Goal: Information Seeking & Learning: Learn about a topic

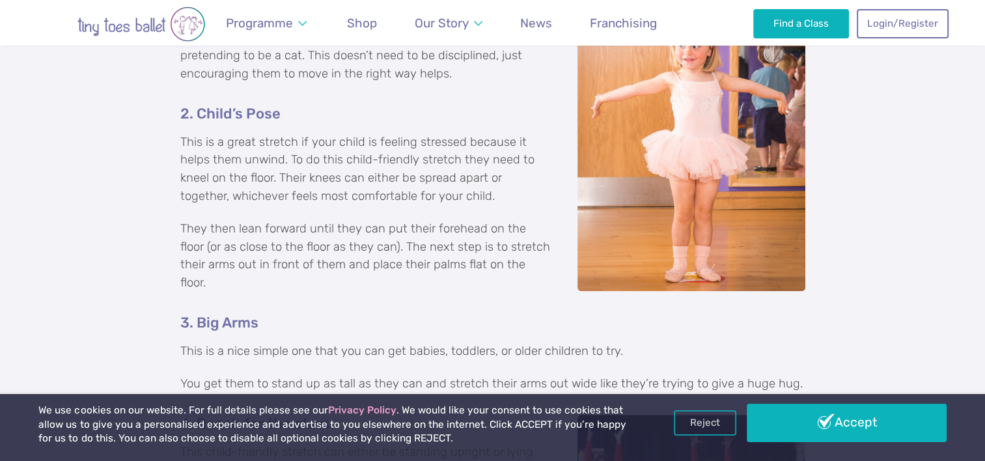
scroll to position [1080, 0]
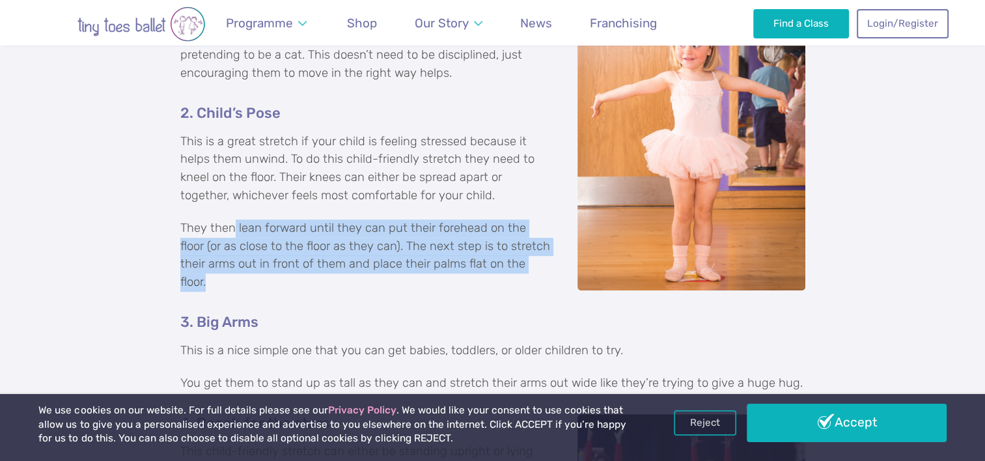
drag, startPoint x: 234, startPoint y: 229, endPoint x: 529, endPoint y: 260, distance: 296.6
click at [529, 260] on p "They then lean forward until they can put their forehead on the floor (or as cl…" at bounding box center [492, 255] width 625 height 72
copy p "lean forward until they can put their forehead on the floor (or as close to the…"
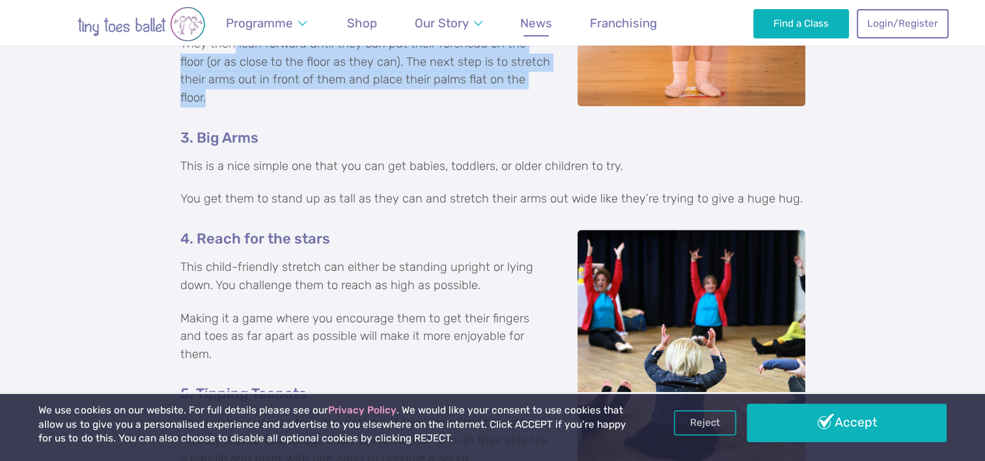
scroll to position [1262, 0]
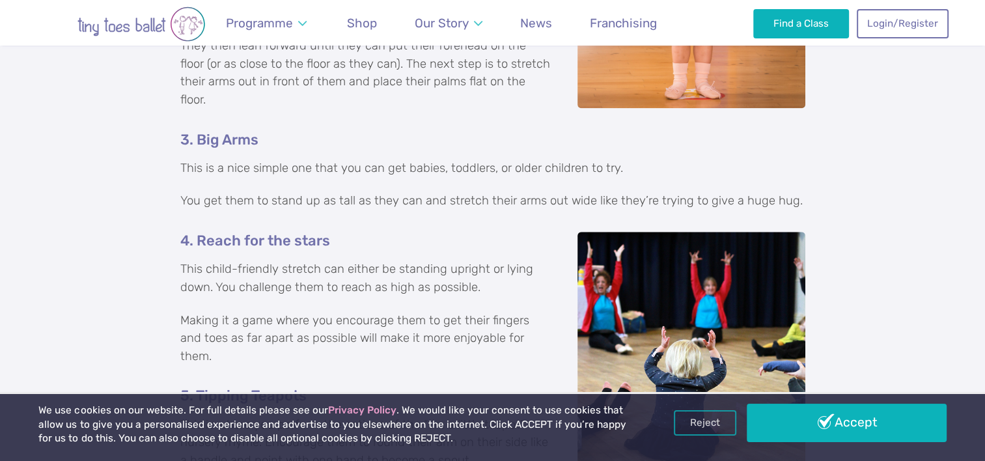
click at [183, 261] on p "This child-friendly stretch can either be standing upright or lying down. You c…" at bounding box center [492, 279] width 625 height 36
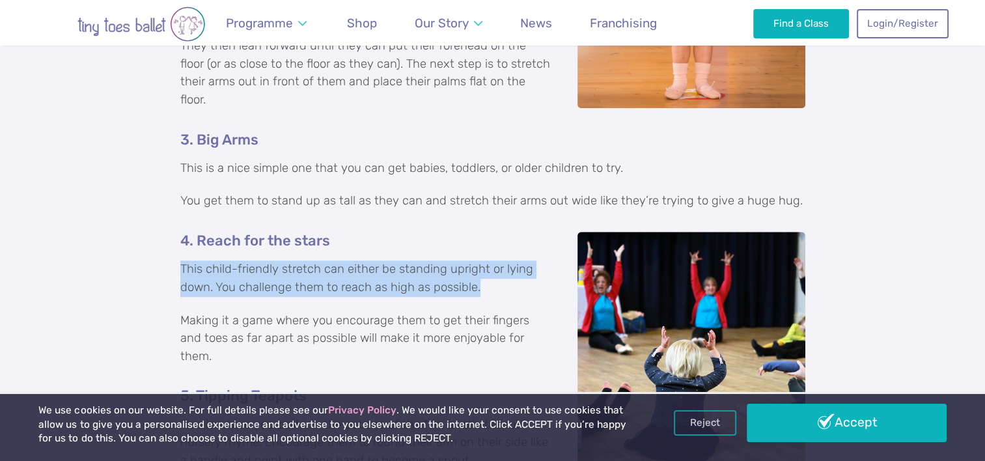
drag, startPoint x: 182, startPoint y: 250, endPoint x: 482, endPoint y: 270, distance: 300.2
click at [482, 270] on p "This child-friendly stretch can either be standing upright or lying down. You c…" at bounding box center [492, 279] width 625 height 36
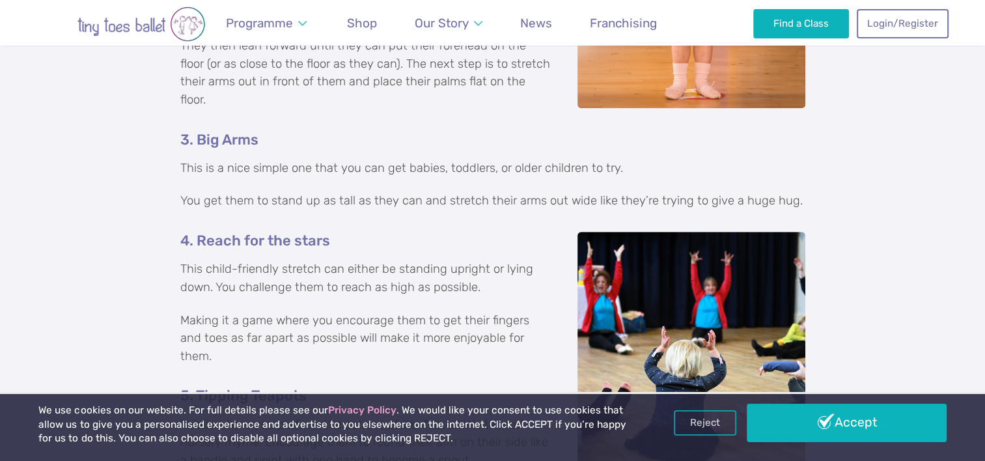
click at [194, 312] on p "Making it a game where you encourage them to get their fingers and toes as far …" at bounding box center [492, 339] width 625 height 54
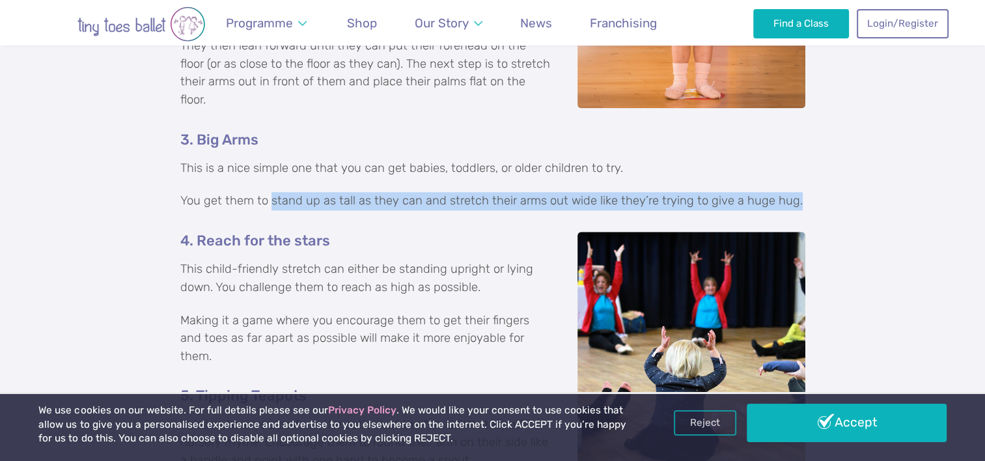
drag, startPoint x: 271, startPoint y: 183, endPoint x: 802, endPoint y: 182, distance: 530.8
click at [802, 192] on p "You get them to stand up as tall as they can and stretch their arms out wide li…" at bounding box center [492, 201] width 625 height 18
copy p "stand up as tall as they can and stretch their arms out wide like they’re tryin…"
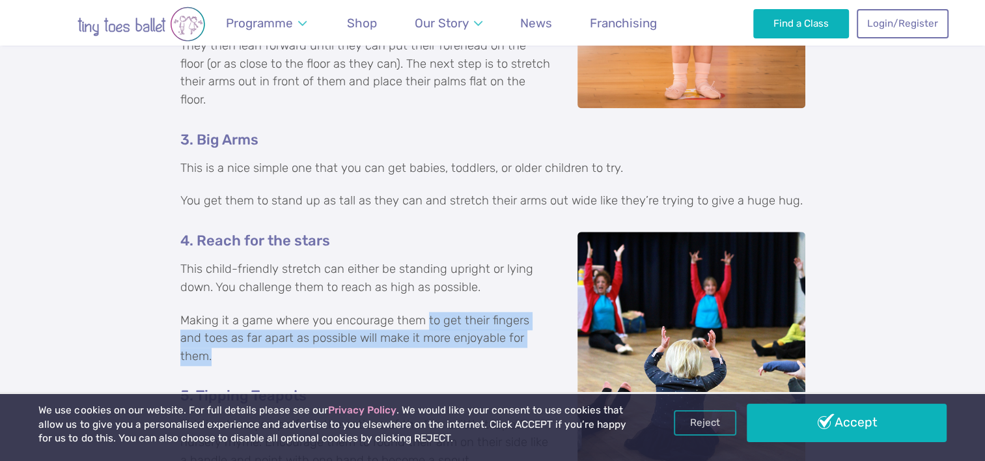
drag, startPoint x: 427, startPoint y: 302, endPoint x: 539, endPoint y: 321, distance: 113.7
click at [539, 321] on p "Making it a game where you encourage them to get their fingers and toes as far …" at bounding box center [492, 339] width 625 height 54
copy p "to get their fingers and toes as far apart as possible will make it more enjoya…"
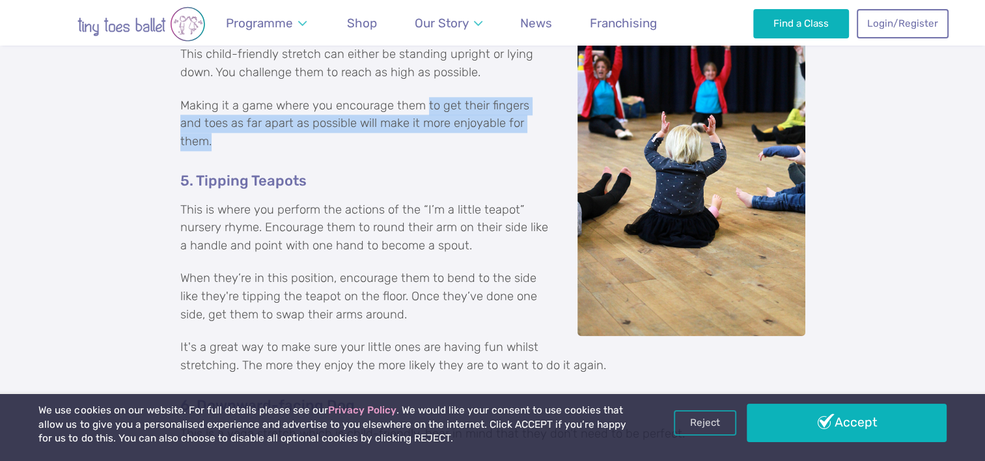
scroll to position [1490, 0]
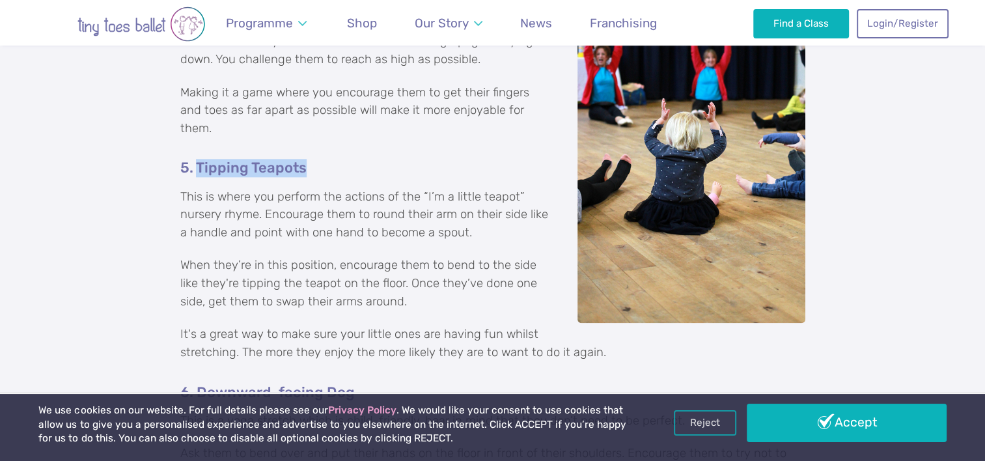
drag, startPoint x: 199, startPoint y: 128, endPoint x: 337, endPoint y: 138, distance: 138.4
click at [337, 159] on h5 "5. Tipping Teapots" at bounding box center [492, 168] width 625 height 18
drag, startPoint x: 337, startPoint y: 138, endPoint x: 259, endPoint y: 146, distance: 77.9
click at [259, 146] on div "Top eight easy stretches to do with your kids To help you get your children str…" at bounding box center [492, 188] width 625 height 1490
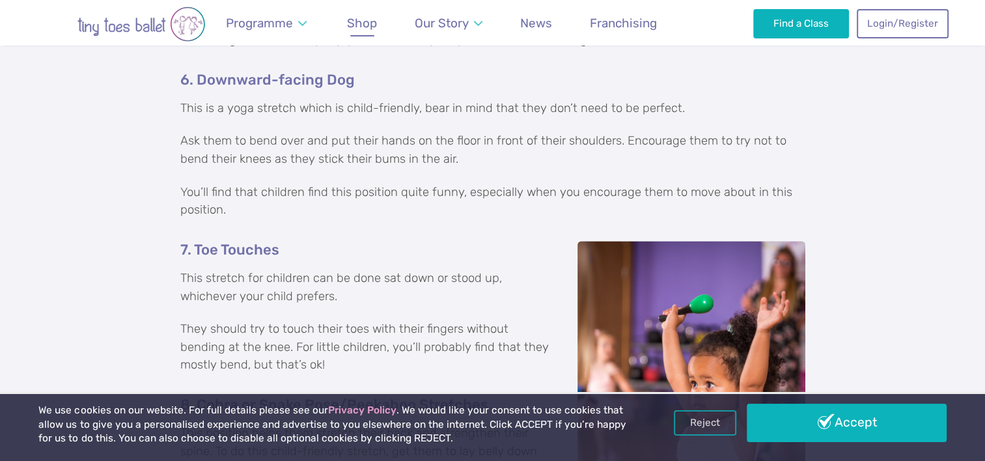
scroll to position [1751, 0]
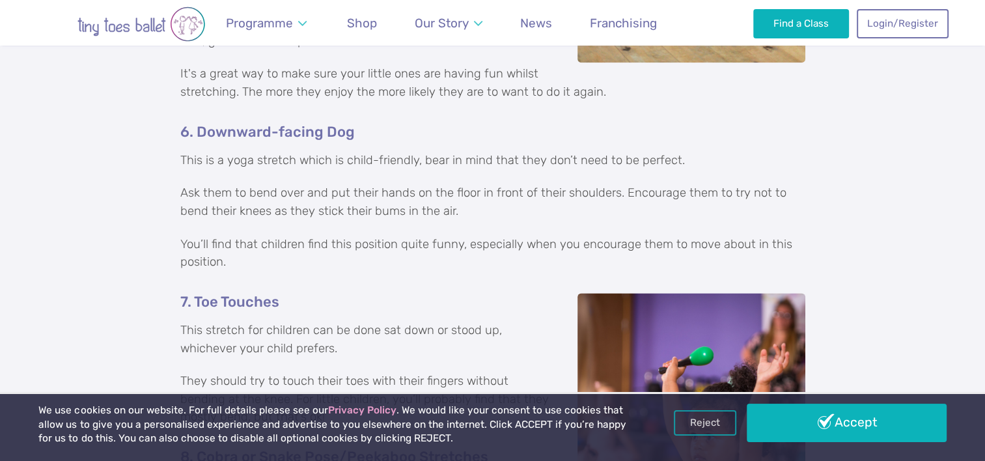
click at [333, 236] on p "You’ll find that children find this position quite funny, especially when you e…" at bounding box center [492, 254] width 625 height 36
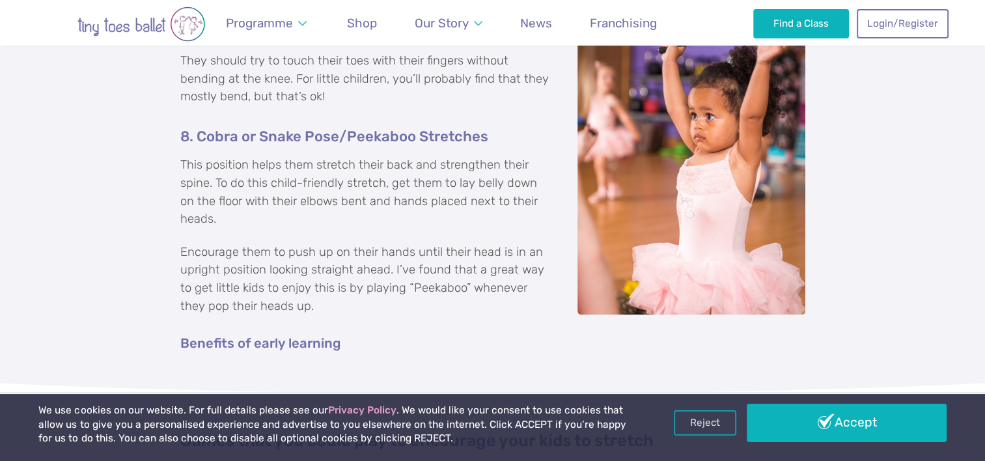
scroll to position [2063, 0]
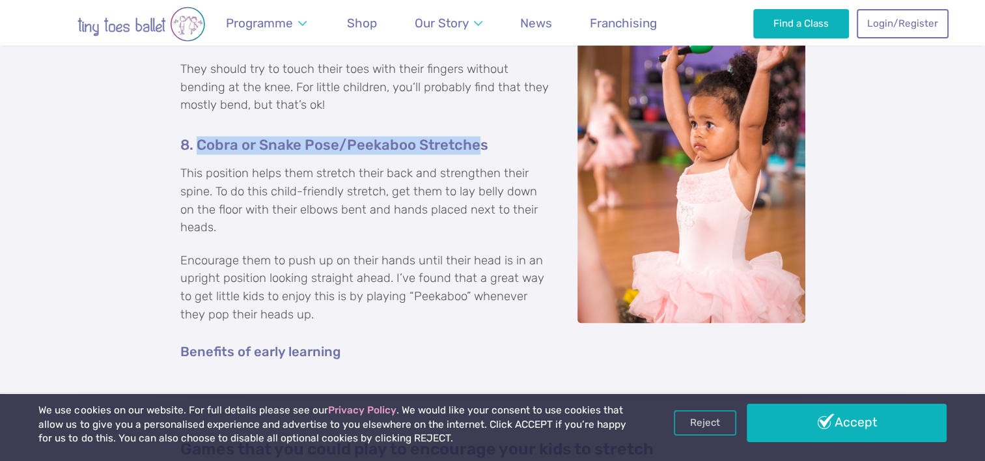
drag, startPoint x: 200, startPoint y: 125, endPoint x: 482, endPoint y: 124, distance: 282.0
click at [482, 136] on h5 "8. Cobra or Snake Pose/Peekaboo Stretches" at bounding box center [492, 145] width 625 height 18
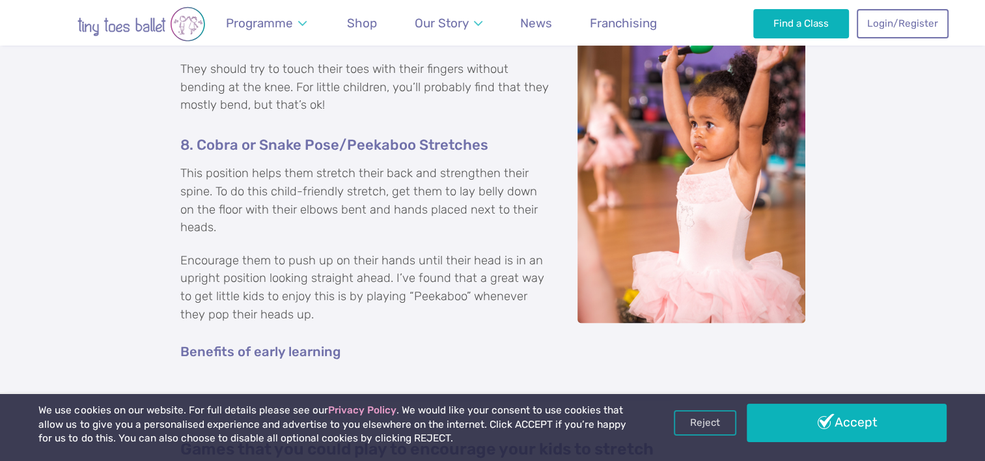
click at [438, 201] on p "This position helps them stretch their back and strengthen their spine. To do t…" at bounding box center [492, 201] width 625 height 72
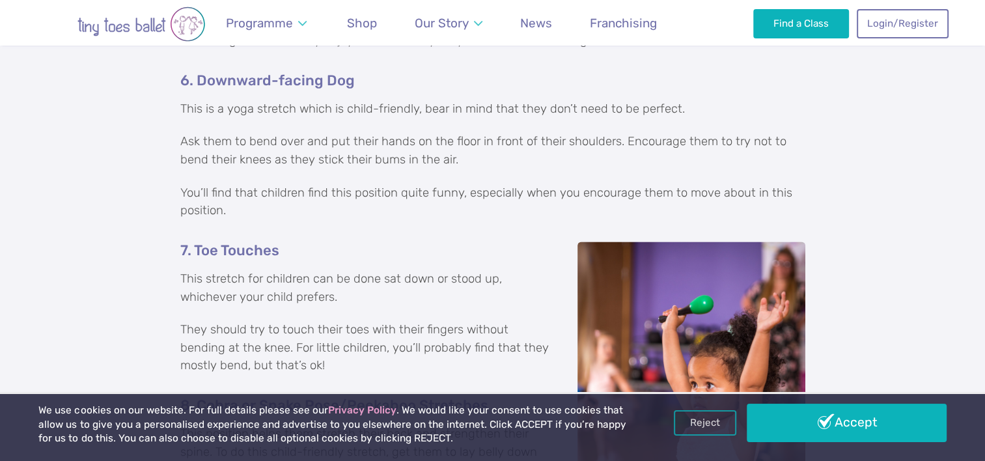
scroll to position [1828, 0]
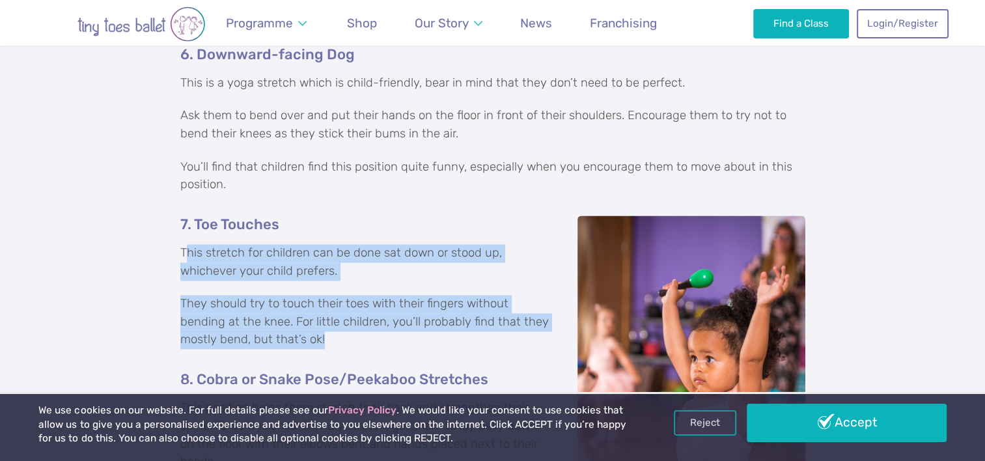
drag, startPoint x: 185, startPoint y: 232, endPoint x: 328, endPoint y: 326, distance: 171.2
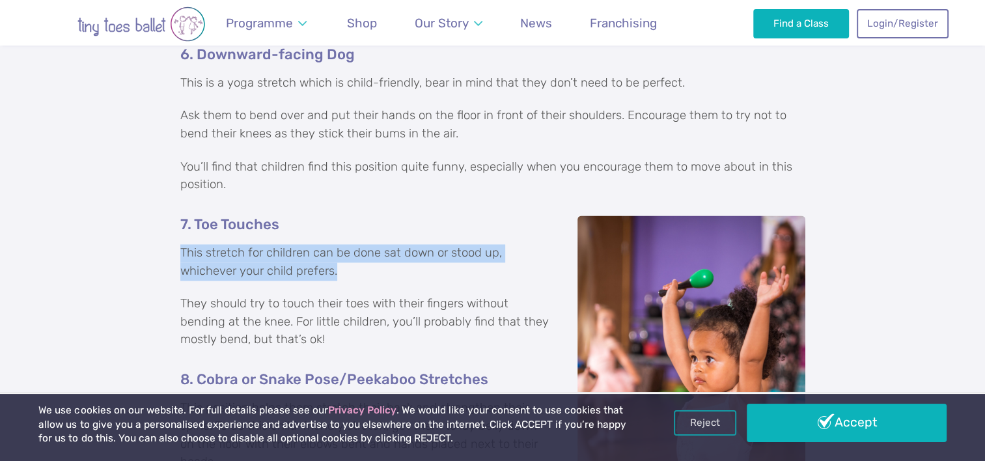
drag, startPoint x: 178, startPoint y: 230, endPoint x: 354, endPoint y: 250, distance: 177.0
copy p "This stretch for children can be done sat down or stood up, whichever your chil…"
click at [262, 244] on p "This stretch for children can be done sat down or stood up, whichever your chil…" at bounding box center [492, 262] width 625 height 36
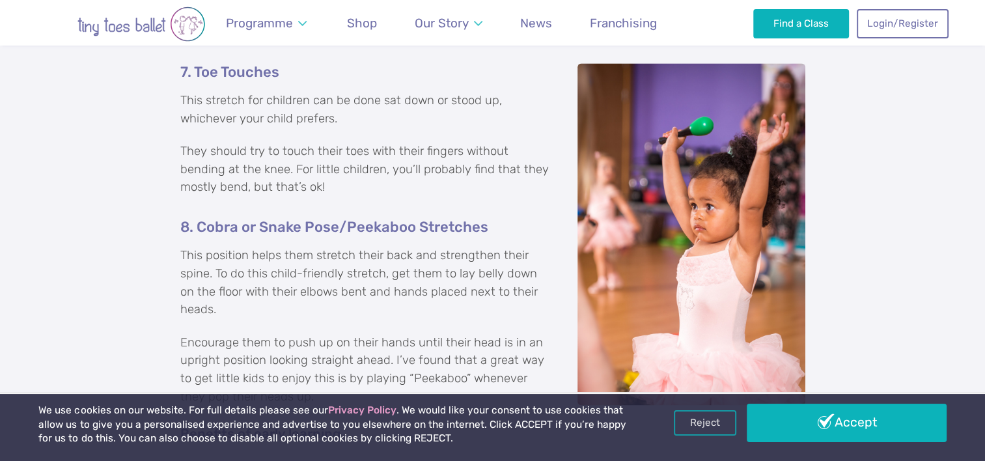
scroll to position [2010, 0]
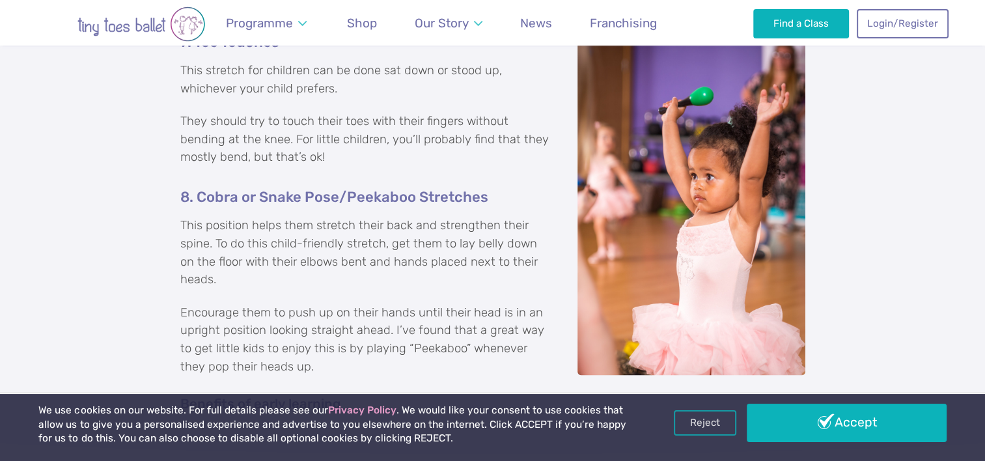
click at [259, 221] on p "This position helps them stretch their back and strengthen their spine. To do t…" at bounding box center [492, 253] width 625 height 72
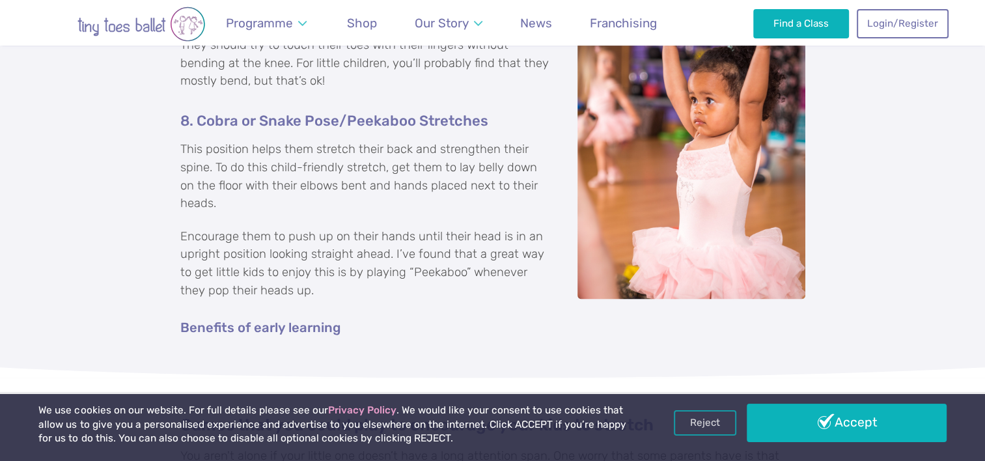
scroll to position [2089, 0]
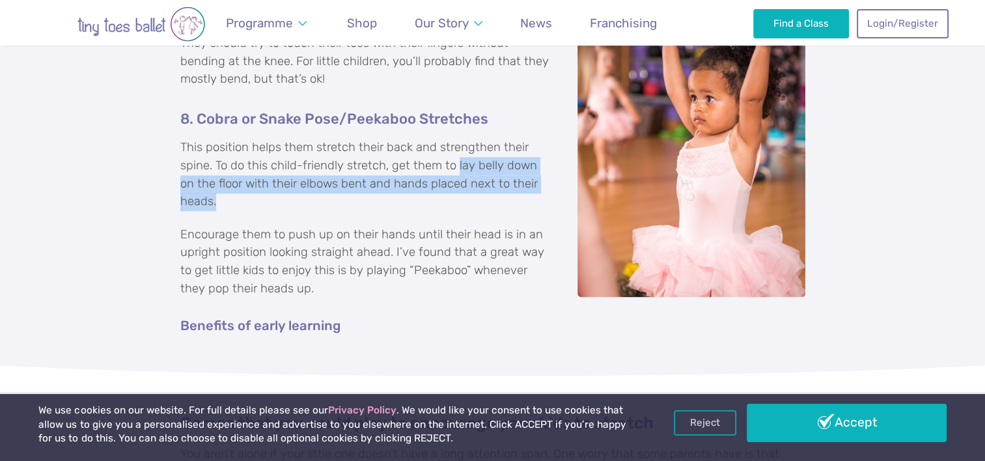
drag, startPoint x: 454, startPoint y: 148, endPoint x: 524, endPoint y: 177, distance: 76.2
click at [524, 177] on p "This position helps them stretch their back and strengthen their spine. To do t…" at bounding box center [492, 175] width 625 height 72
copy p "lay belly down on the floor with their elbows bent and hands placed next to the…"
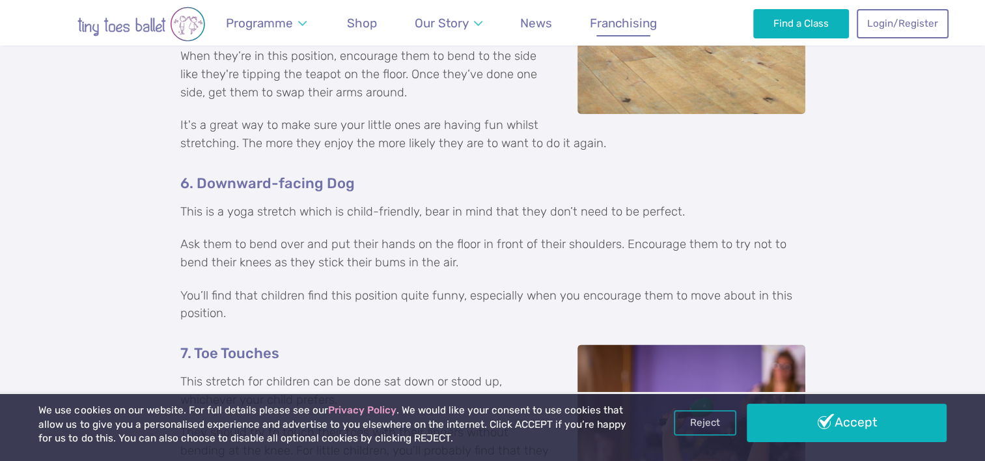
scroll to position [1698, 0]
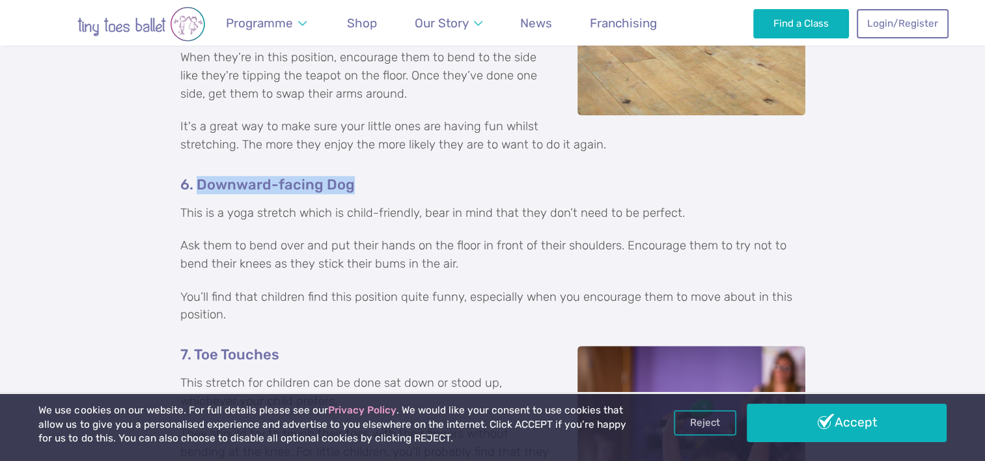
drag, startPoint x: 198, startPoint y: 166, endPoint x: 377, endPoint y: 148, distance: 180.0
copy h5 "Downward-facing Dog"
drag, startPoint x: 249, startPoint y: 229, endPoint x: 502, endPoint y: 239, distance: 253.5
click at [502, 239] on p "Ask them to bend over and put their hands on the floor in front of their should…" at bounding box center [492, 255] width 625 height 36
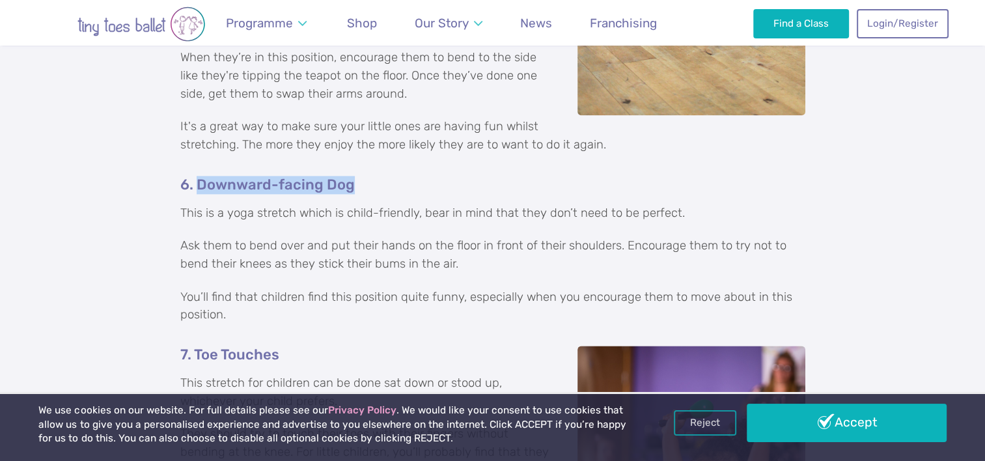
copy p "bend over and put their hands on the floor in front of their shoulders. Encoura…"
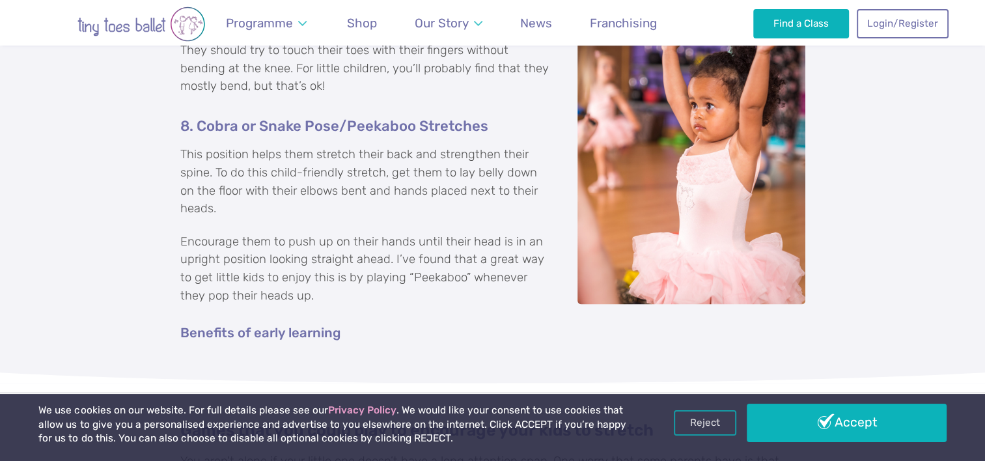
scroll to position [2090, 0]
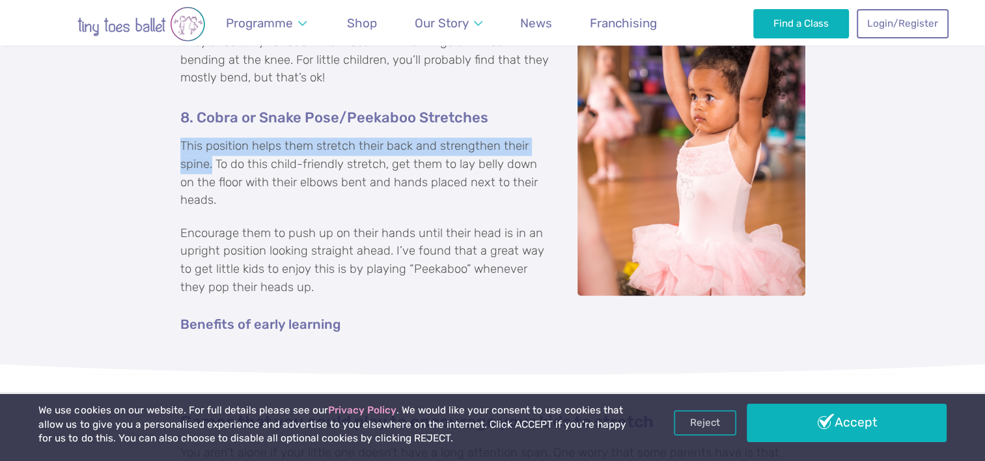
drag, startPoint x: 180, startPoint y: 128, endPoint x: 213, endPoint y: 145, distance: 37.0
click at [213, 145] on p "This position helps them stretch their back and strengthen their spine. To do t…" at bounding box center [492, 173] width 625 height 72
copy p "This position helps them stretch their back and strengthen their spine."
